Goal: Information Seeking & Learning: Learn about a topic

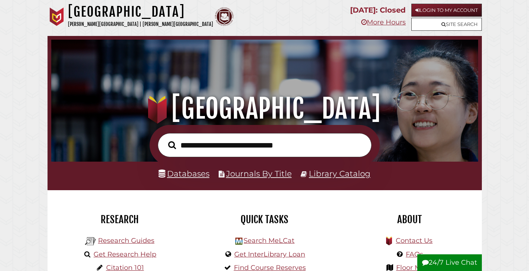
click at [210, 146] on input "text" at bounding box center [265, 145] width 214 height 24
type input "**********"
click at [164, 139] on button "Search" at bounding box center [171, 145] width 15 height 12
